Goal: Navigation & Orientation: Find specific page/section

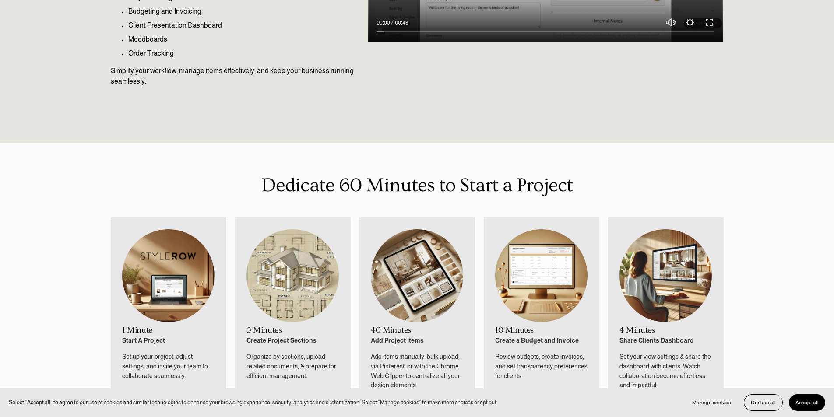
scroll to position [525, 0]
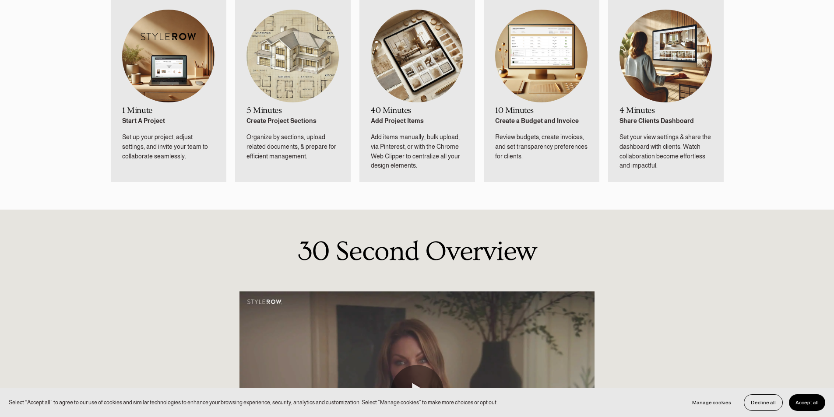
click at [804, 398] on button "Accept all" at bounding box center [807, 403] width 36 height 17
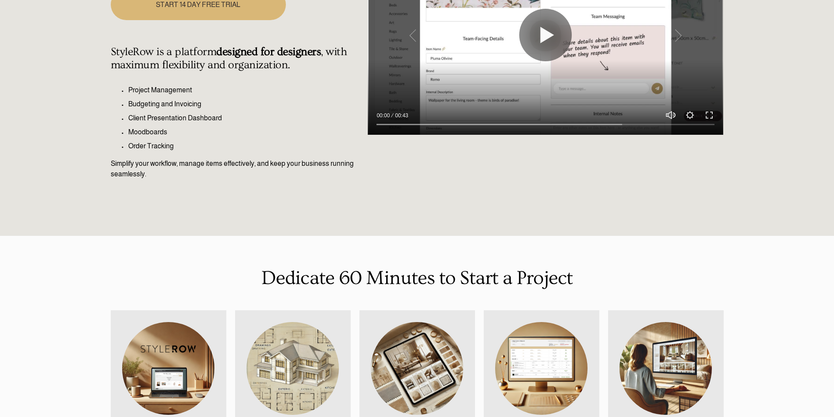
scroll to position [0, 0]
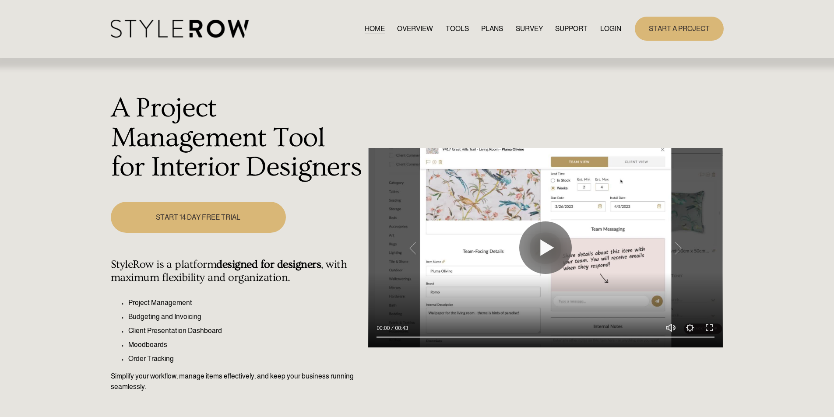
click at [618, 43] on div "Skip to Content HOME OVERVIEW TOOLS PLANS" at bounding box center [417, 29] width 834 height 58
click at [612, 32] on link "LOGIN" at bounding box center [610, 29] width 21 height 12
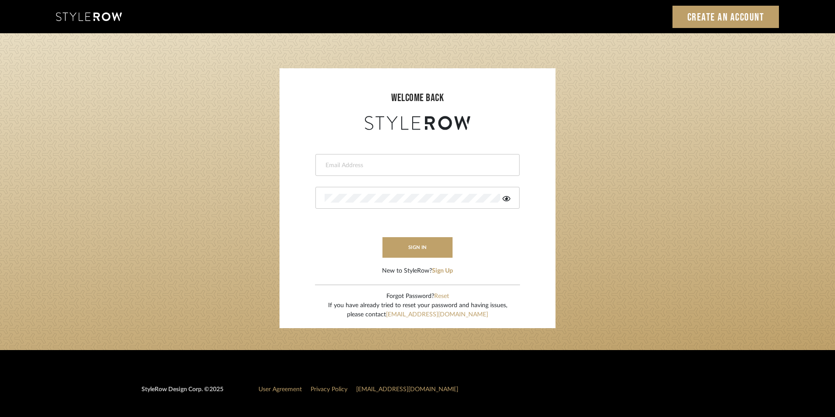
type input "[EMAIL_ADDRESS][PERSON_NAME][DOMAIN_NAME]"
click at [408, 249] on button "sign in" at bounding box center [417, 247] width 70 height 21
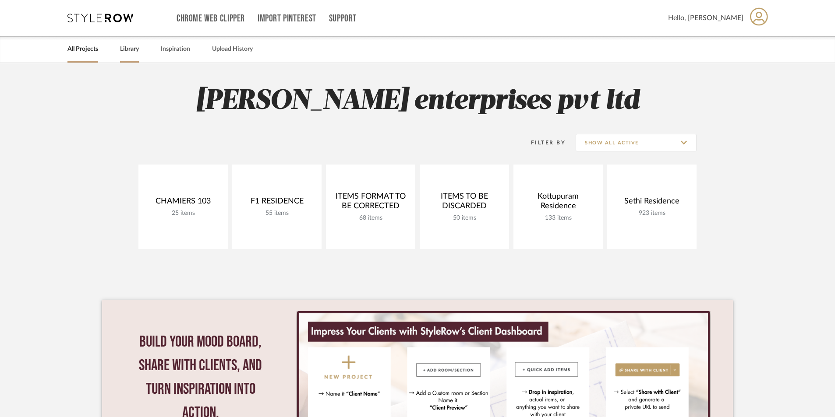
click at [124, 46] on link "Library" at bounding box center [129, 49] width 19 height 12
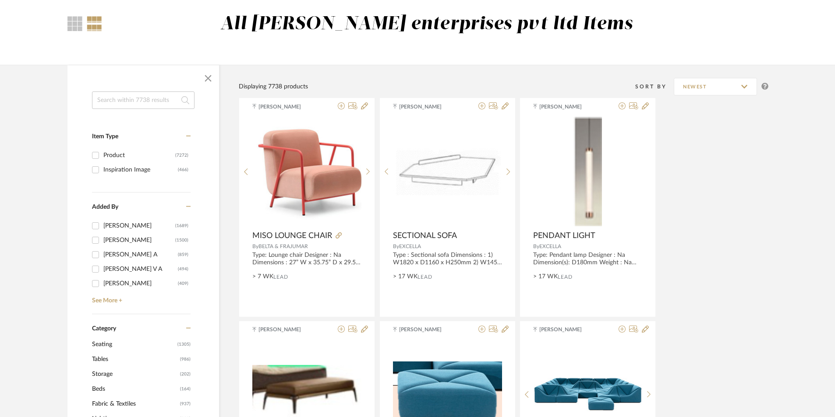
scroll to position [44, 0]
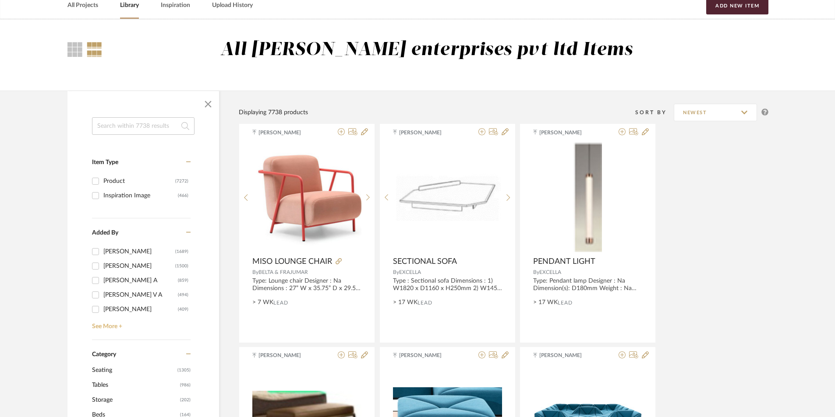
click at [100, 322] on link "See More +" at bounding box center [140, 324] width 101 height 14
